Goal: Task Accomplishment & Management: Use online tool/utility

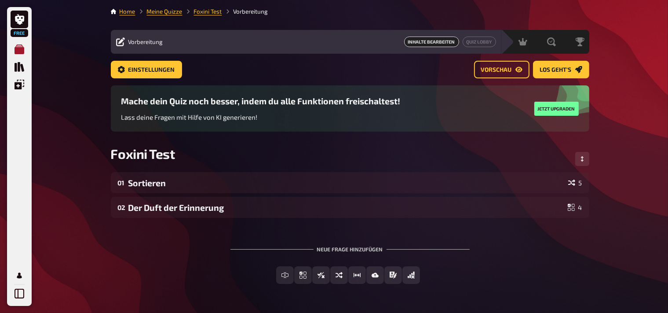
click at [18, 50] on icon "Meine Quizze" at bounding box center [20, 49] width 10 height 10
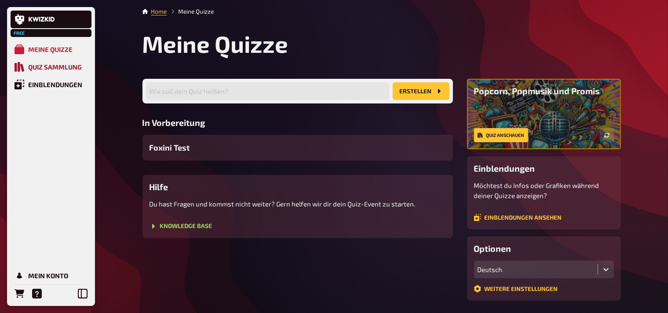
click at [49, 69] on div "Quiz Sammlung" at bounding box center [55, 67] width 54 height 8
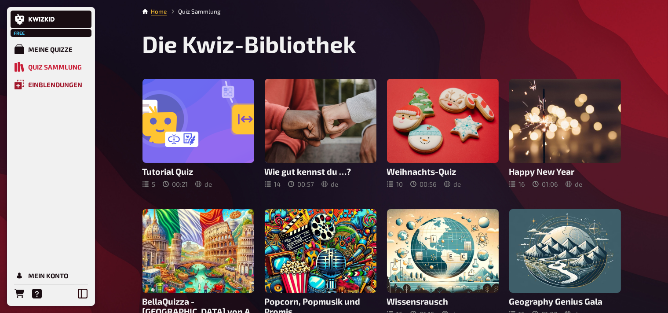
click at [66, 85] on div "Einblendungen" at bounding box center [55, 84] width 54 height 8
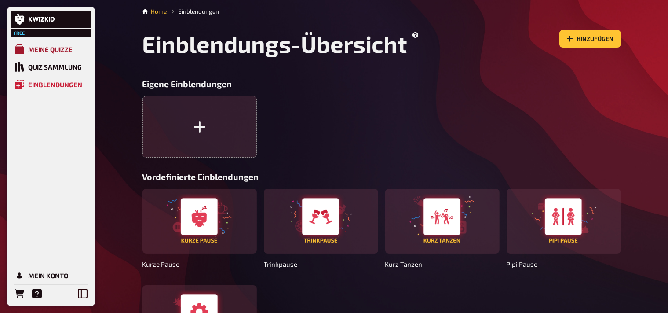
click at [60, 51] on div "Meine Quizze" at bounding box center [50, 49] width 44 height 8
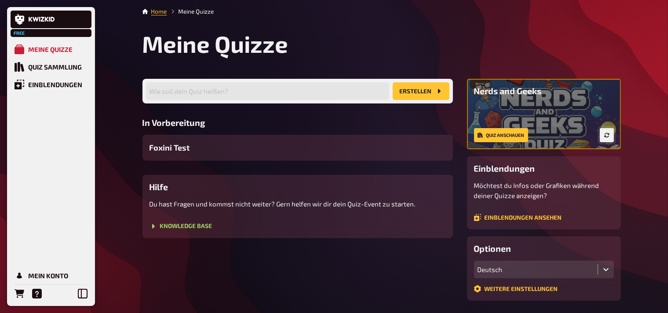
click at [606, 135] on icon "button" at bounding box center [606, 134] width 5 height 5
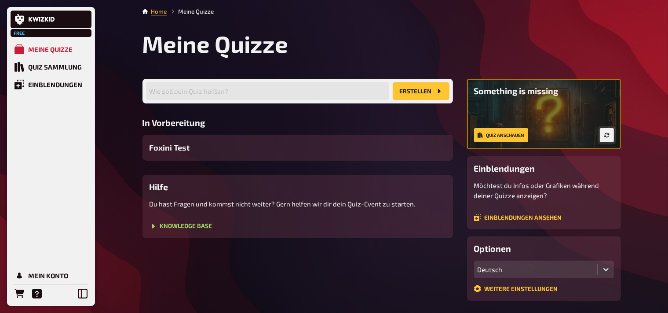
click at [606, 135] on icon "button" at bounding box center [606, 134] width 5 height 5
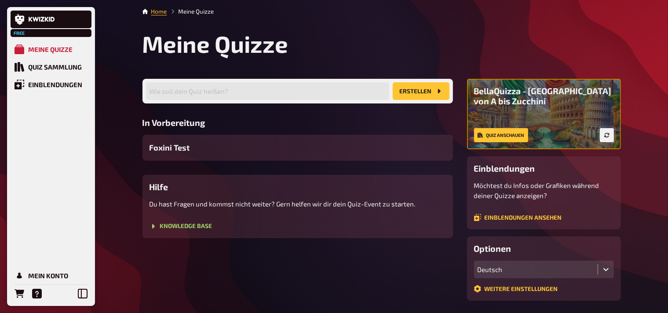
click at [606, 135] on icon "button" at bounding box center [606, 134] width 5 height 5
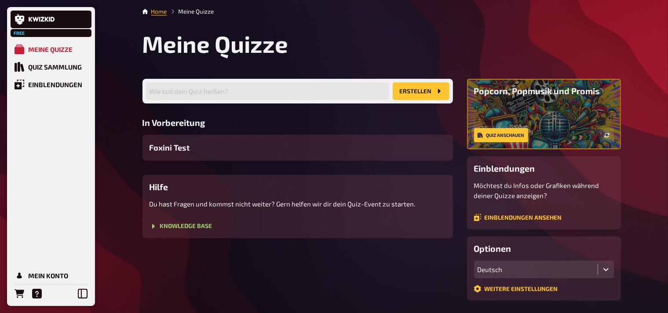
click at [495, 134] on link "Quiz anschauen" at bounding box center [501, 135] width 54 height 14
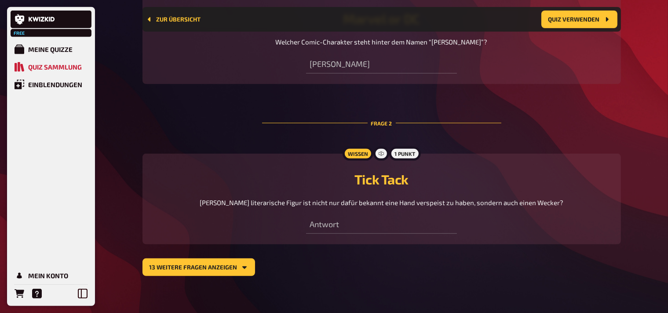
scroll to position [436, 0]
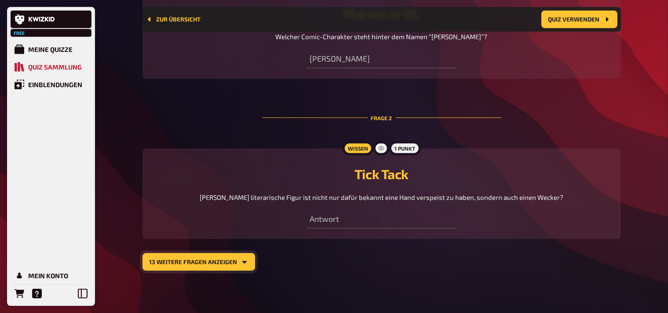
click at [242, 264] on icon "13 weitere Fragen anzeigen" at bounding box center [244, 261] width 7 height 7
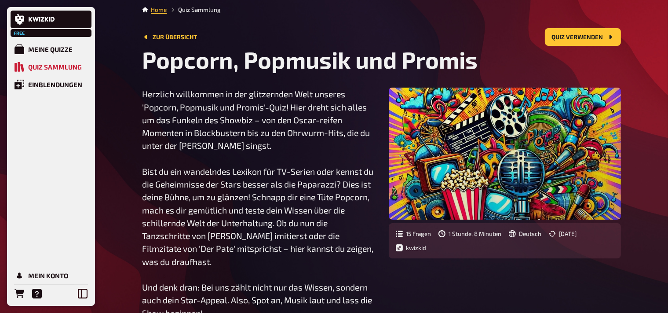
scroll to position [0, 0]
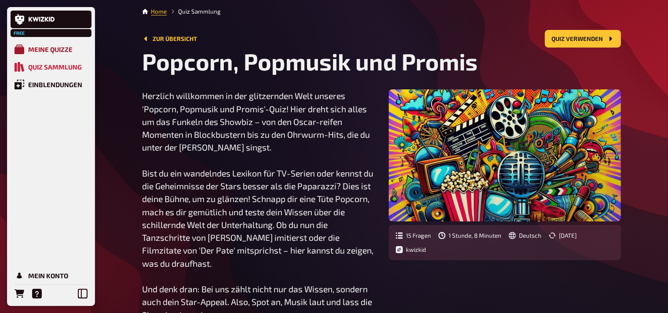
click at [34, 47] on div "Meine Quizze" at bounding box center [50, 49] width 44 height 8
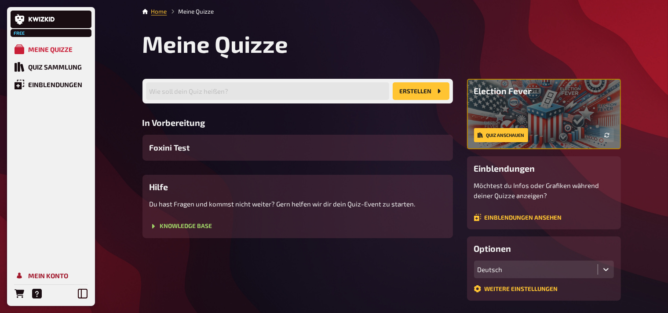
click at [46, 272] on div "Mein Konto" at bounding box center [48, 275] width 40 height 8
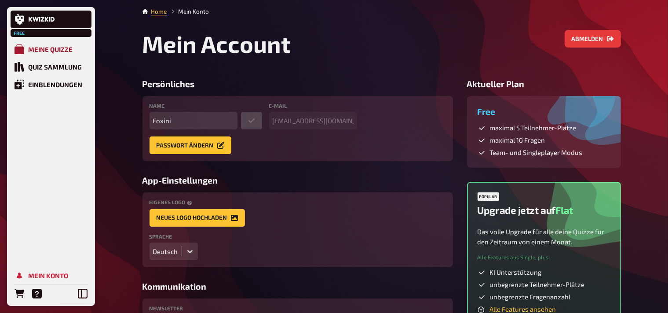
click at [51, 51] on div "Meine Quizze" at bounding box center [50, 49] width 44 height 8
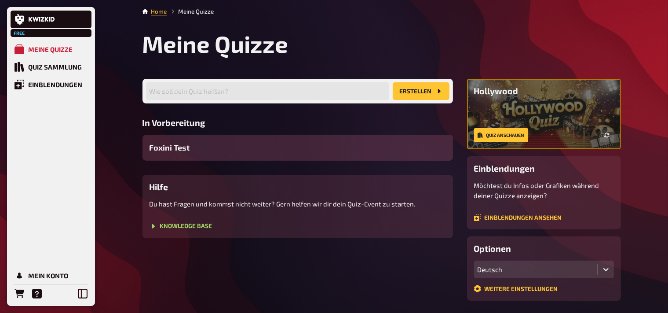
click at [174, 142] on span "Foxini Test" at bounding box center [170, 148] width 40 height 12
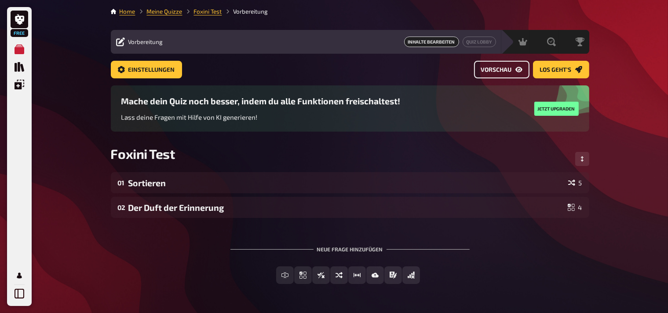
click at [495, 70] on span "Vorschau" at bounding box center [496, 70] width 31 height 6
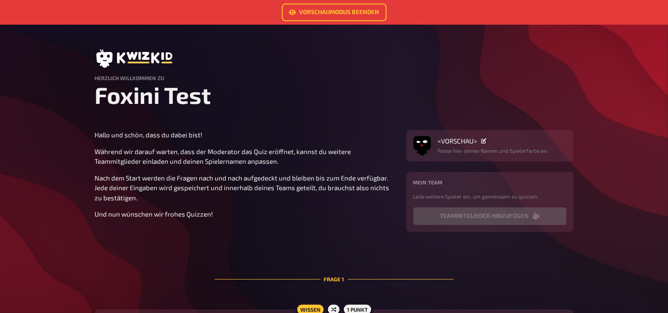
click at [483, 142] on icon at bounding box center [483, 140] width 5 height 5
click at [463, 141] on span "<VORSCHAU>" at bounding box center [458, 141] width 40 height 8
click at [425, 141] on img "button" at bounding box center [422, 143] width 18 height 18
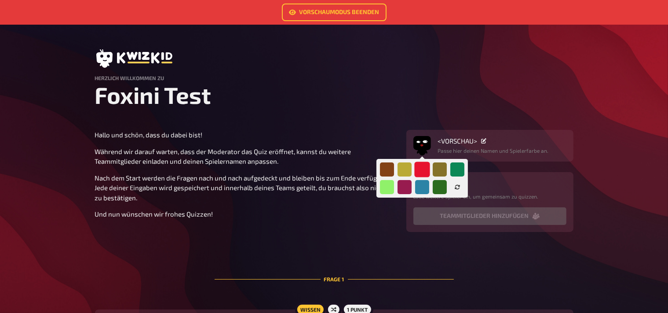
click at [420, 168] on div at bounding box center [421, 168] width 15 height 15
click at [411, 168] on div at bounding box center [404, 168] width 15 height 15
click at [390, 168] on div at bounding box center [386, 168] width 15 height 15
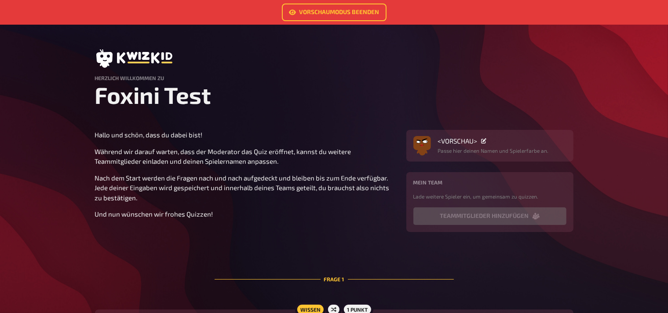
click at [304, 9] on link "Vorschaumodus beenden" at bounding box center [334, 13] width 105 height 18
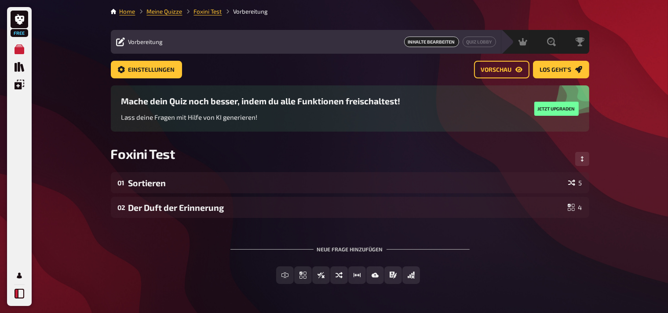
click at [17, 295] on icon at bounding box center [20, 294] width 10 height 10
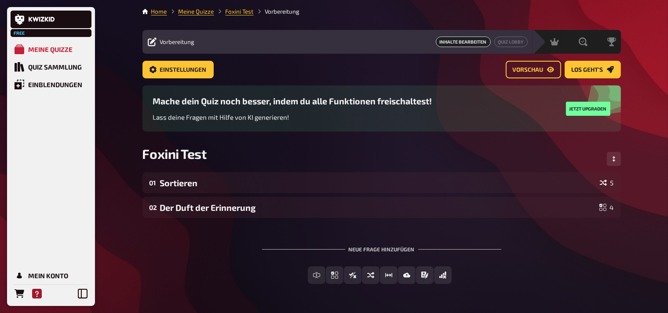
click at [38, 295] on icon "Hilfe" at bounding box center [37, 294] width 10 height 10
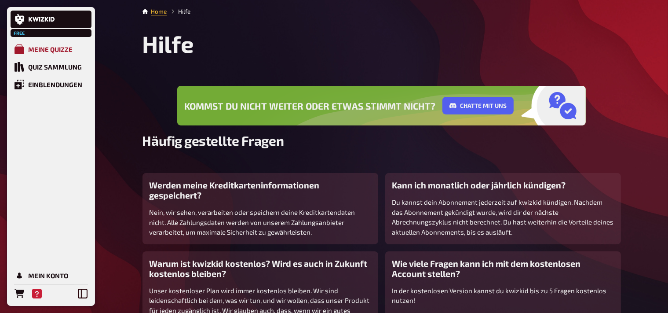
click at [43, 46] on div "Meine Quizze" at bounding box center [50, 49] width 44 height 8
